Goal: Use online tool/utility: Utilize a website feature to perform a specific function

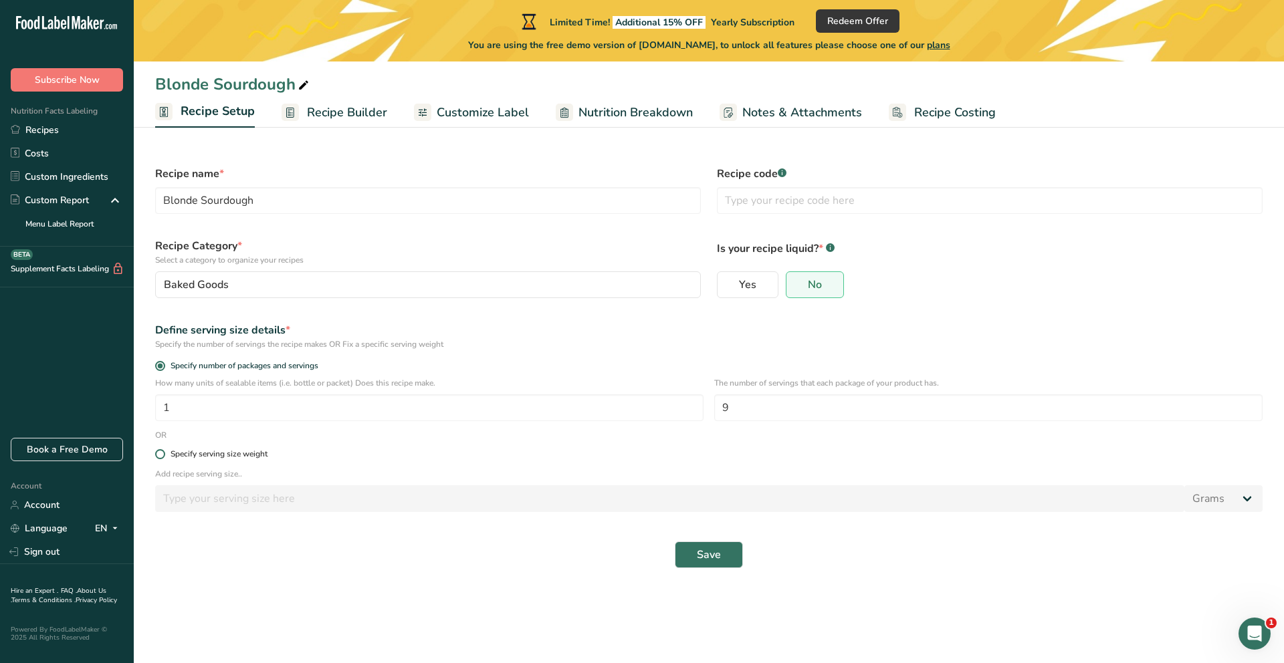
click at [256, 457] on div "Specify serving size weight" at bounding box center [218, 454] width 97 height 10
click at [164, 457] on input "Specify serving size weight" at bounding box center [159, 454] width 9 height 9
radio input "true"
radio input "false"
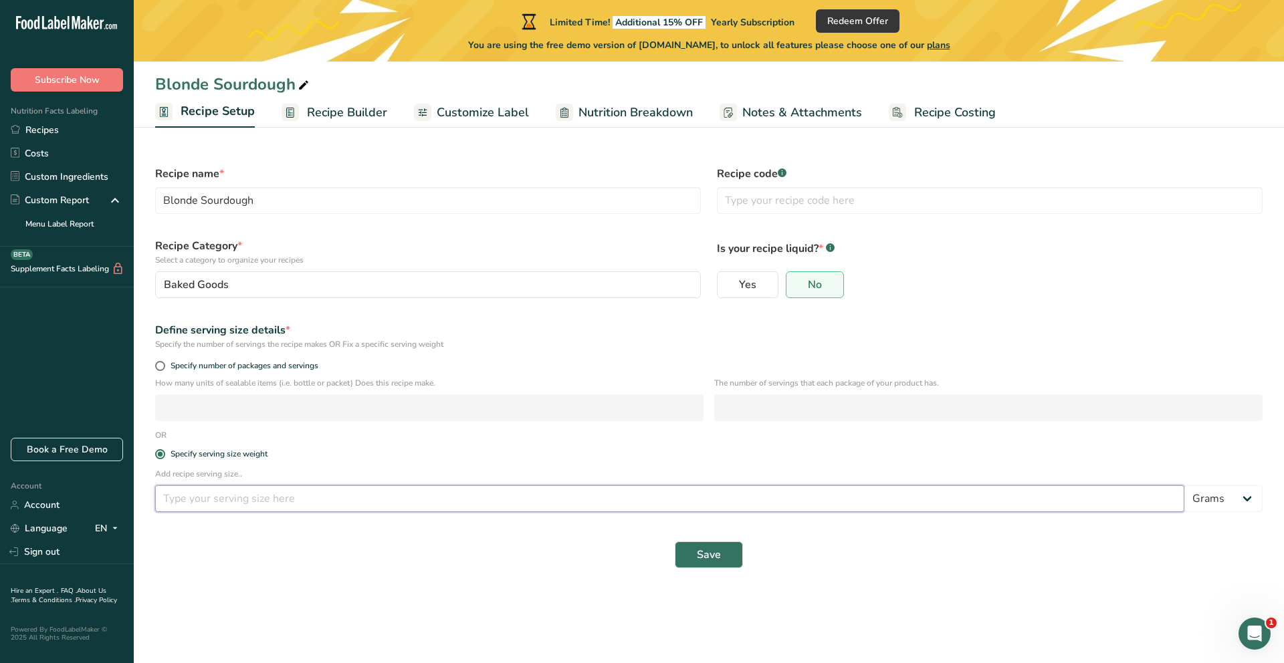
click at [215, 506] on input "number" at bounding box center [669, 498] width 1029 height 27
type input "65"
click at [1245, 499] on select "Grams kg mg mcg lb oz l mL fl oz tbsp tsp cup qt gallon" at bounding box center [1223, 498] width 78 height 27
click at [709, 562] on span "Save" at bounding box center [709, 555] width 24 height 16
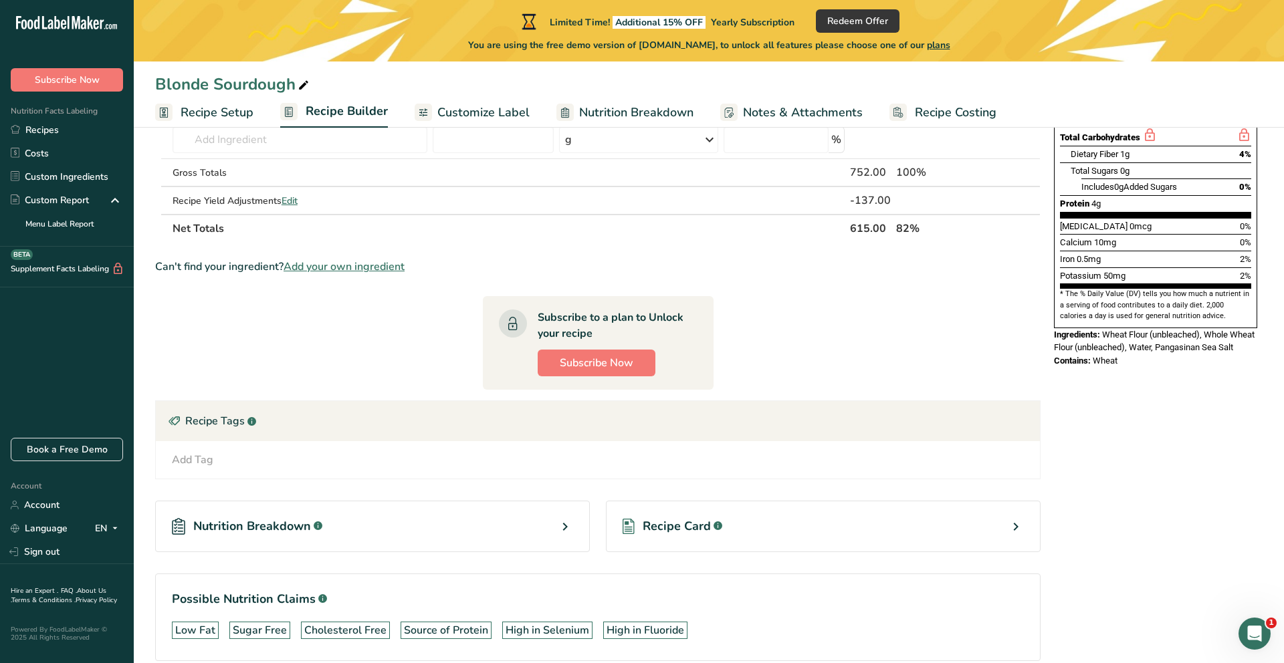
scroll to position [366, 0]
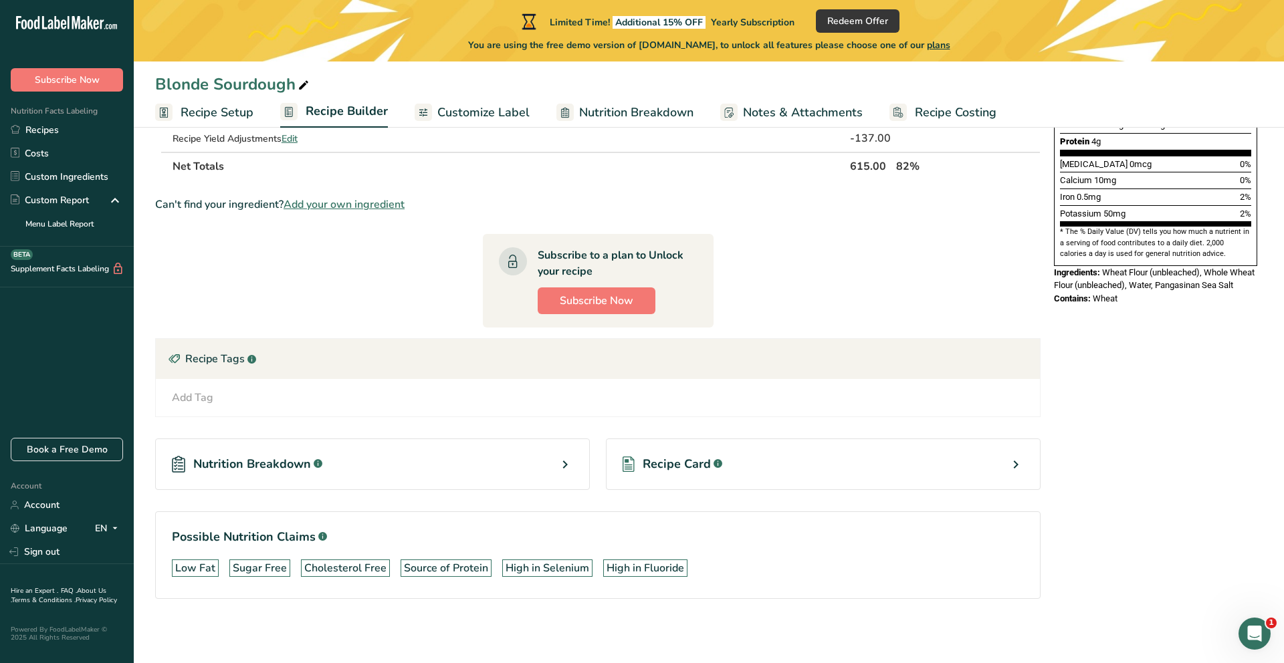
click at [778, 473] on div "Recipe Card .a-a{fill:#347362;}.b-a{fill:#fff;}" at bounding box center [823, 464] width 435 height 51
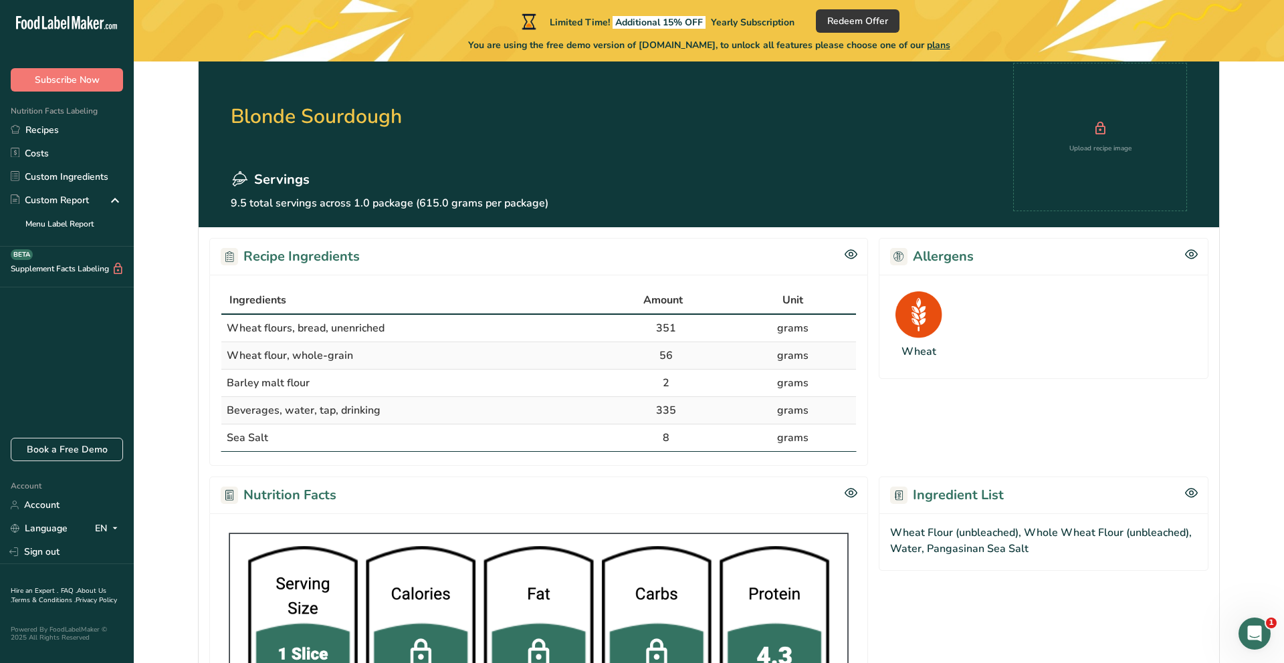
scroll to position [60, 0]
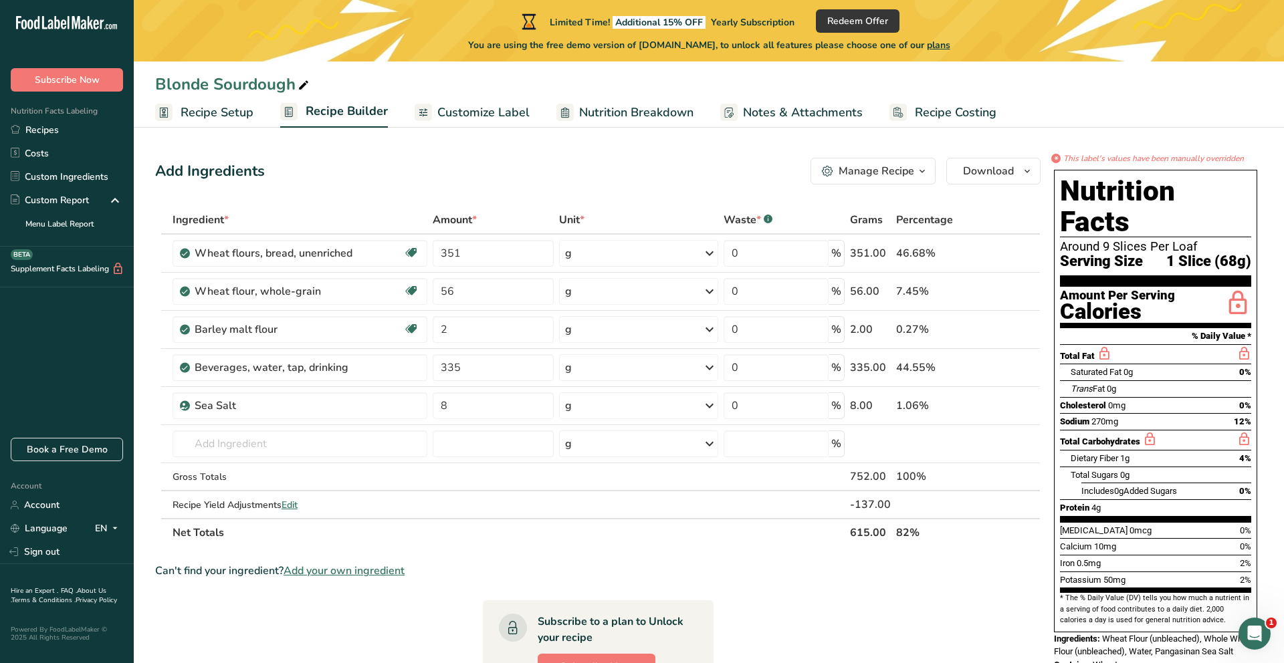
click at [691, 170] on div "Add Ingredients Manage Recipe Delete Recipe Duplicate Recipe Scale Recipe Save …" at bounding box center [597, 171] width 885 height 27
click at [912, 174] on div "Manage Recipe" at bounding box center [876, 171] width 76 height 16
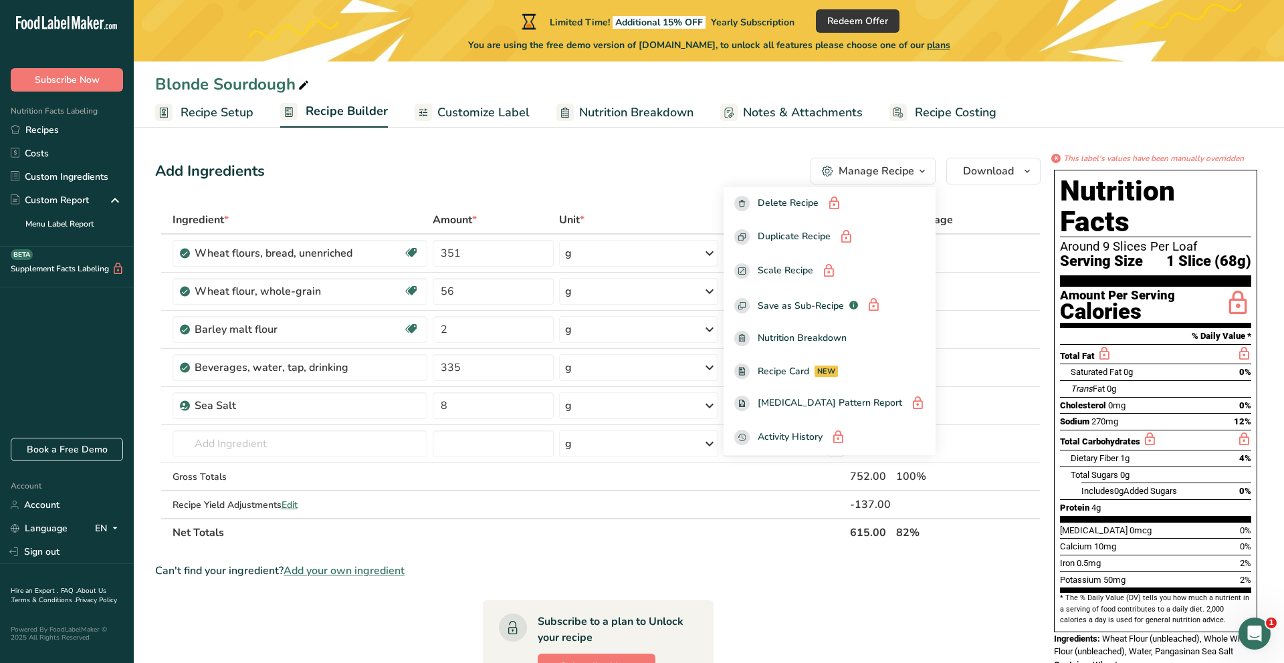
click at [689, 156] on div "Add Ingredients Manage Recipe Delete Recipe Duplicate Recipe Scale Recipe Save …" at bounding box center [601, 580] width 893 height 856
